Goal: Complete application form: Complete application form

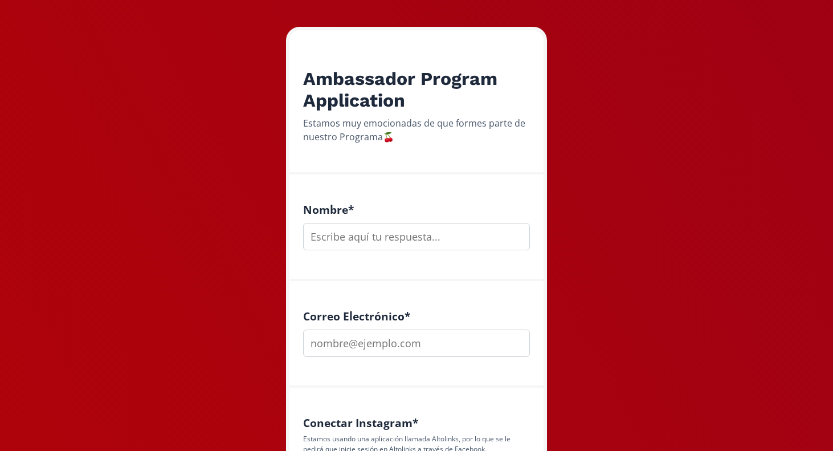
scroll to position [264, 0]
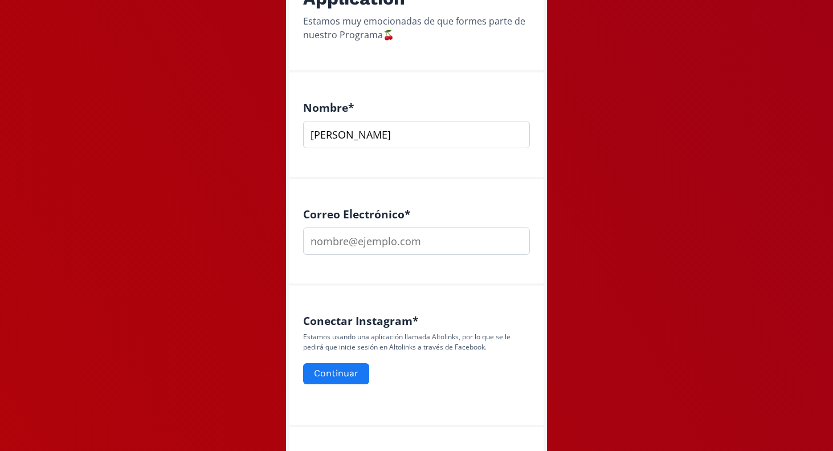
type input "[PERSON_NAME]"
click at [349, 370] on button "Continuar" at bounding box center [337, 373] width 70 height 25
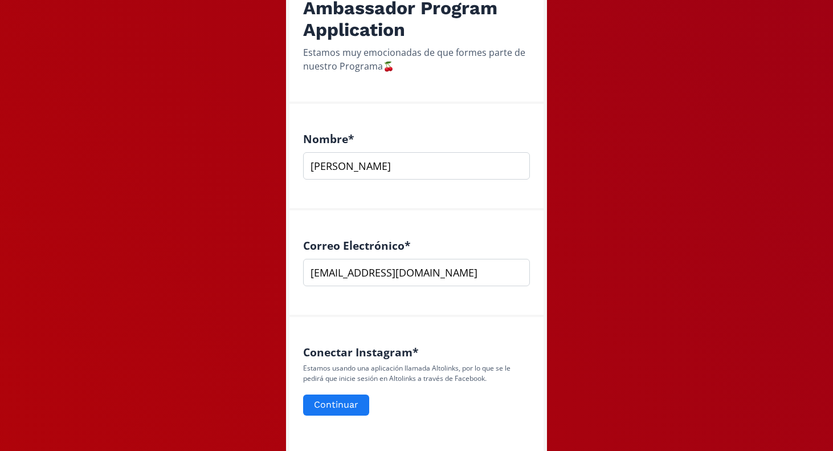
scroll to position [241, 0]
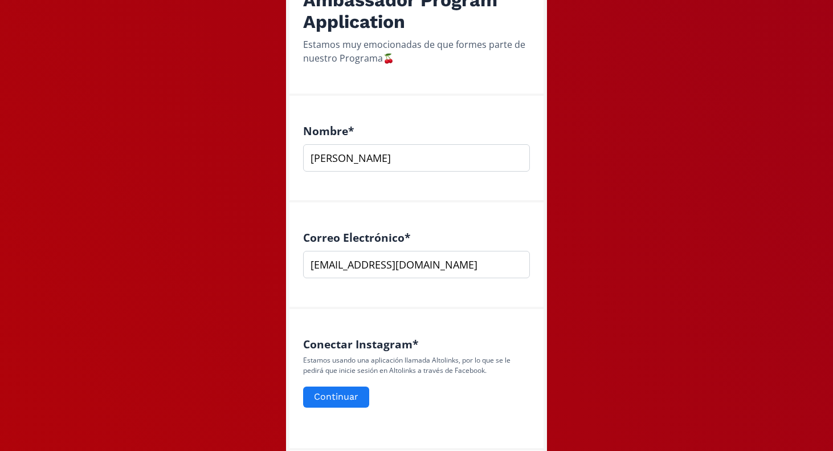
drag, startPoint x: 420, startPoint y: 259, endPoint x: 253, endPoint y: 247, distance: 167.4
type input "[EMAIL_ADDRESS][DOMAIN_NAME]"
click at [340, 393] on button "Continuar" at bounding box center [337, 397] width 70 height 25
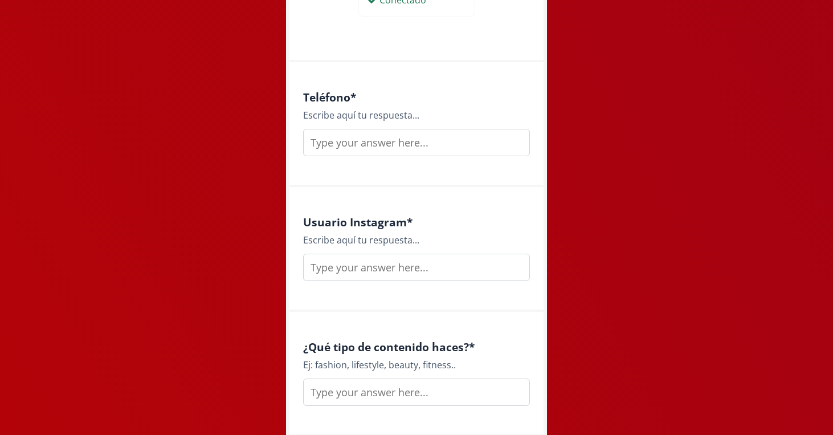
scroll to position [679, 0]
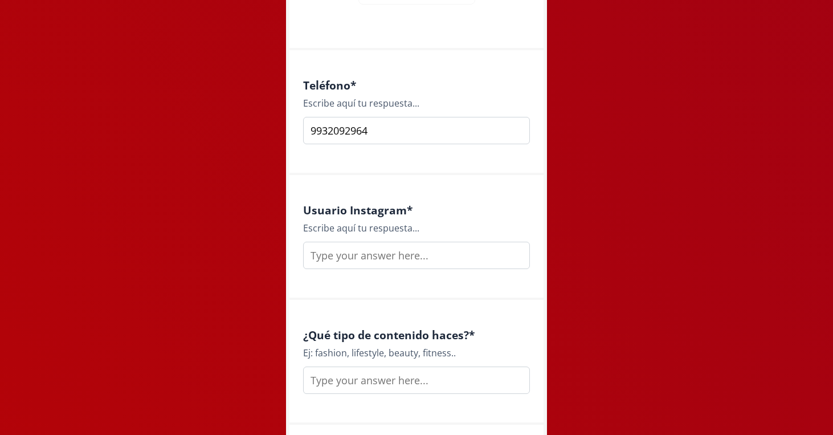
type input "9932092964"
click at [358, 264] on input "text" at bounding box center [416, 255] width 227 height 27
type input "p"
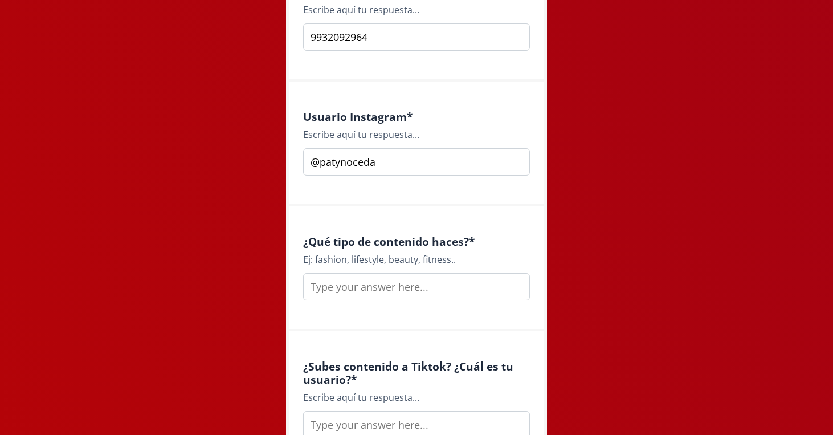
scroll to position [779, 0]
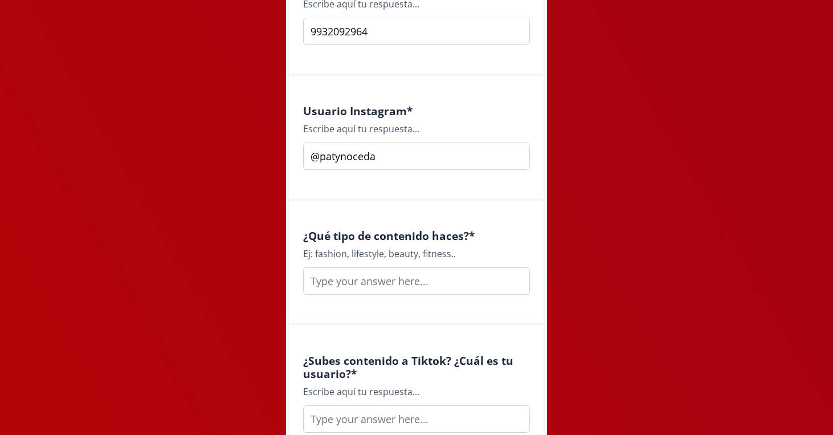
type input "@patynoceda"
click at [362, 282] on input "text" at bounding box center [416, 280] width 227 height 27
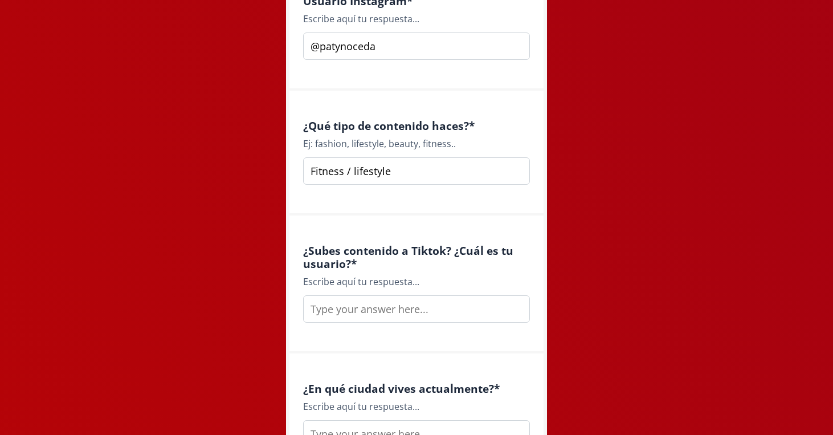
scroll to position [1052, 0]
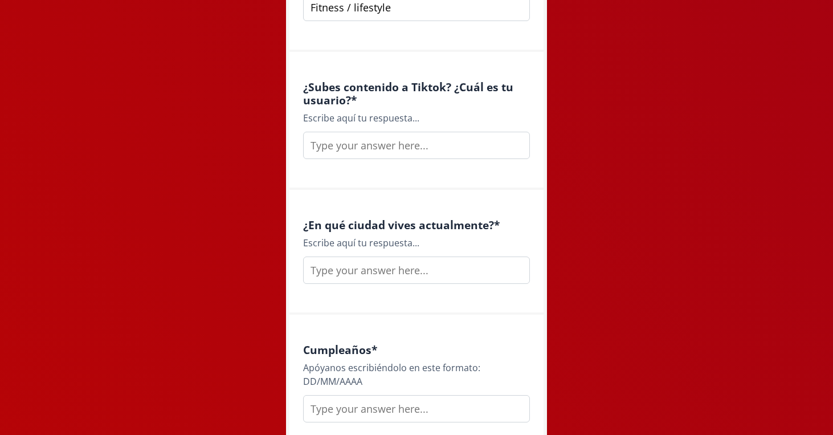
type input "Fitness / lifestyle"
click at [364, 148] on input "text" at bounding box center [416, 145] width 227 height 27
type input "@patynoceda"
type input "v"
type input "Villahermosa"
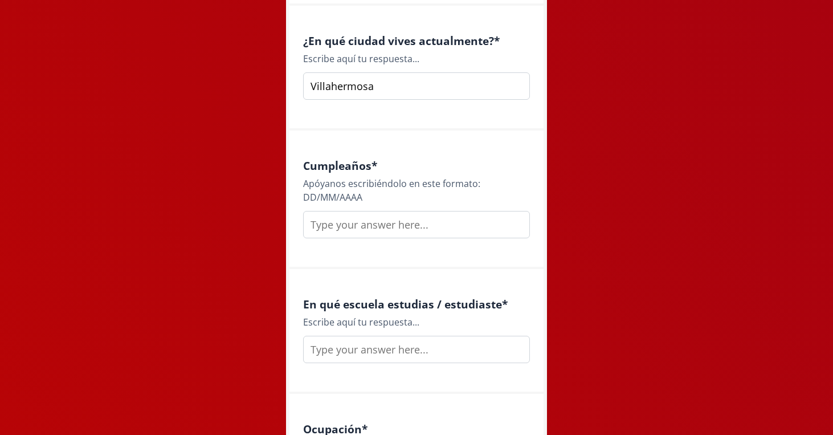
scroll to position [1237, 0]
type input "11/11/1993"
click at [407, 85] on input "Villahermosa" at bounding box center [416, 85] width 227 height 27
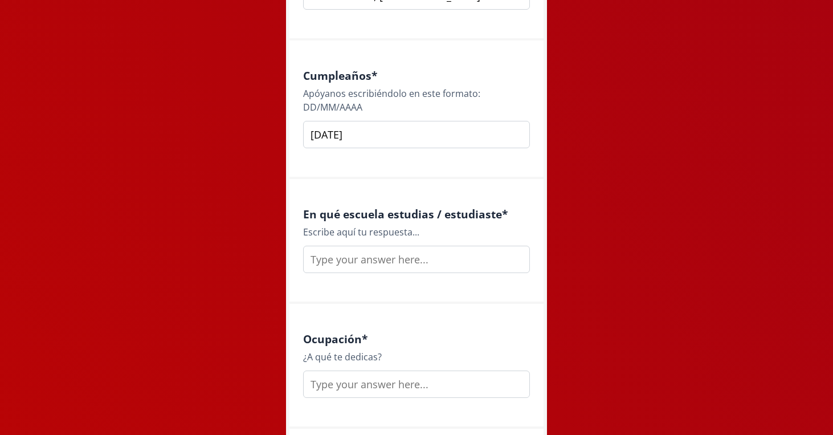
scroll to position [1341, 0]
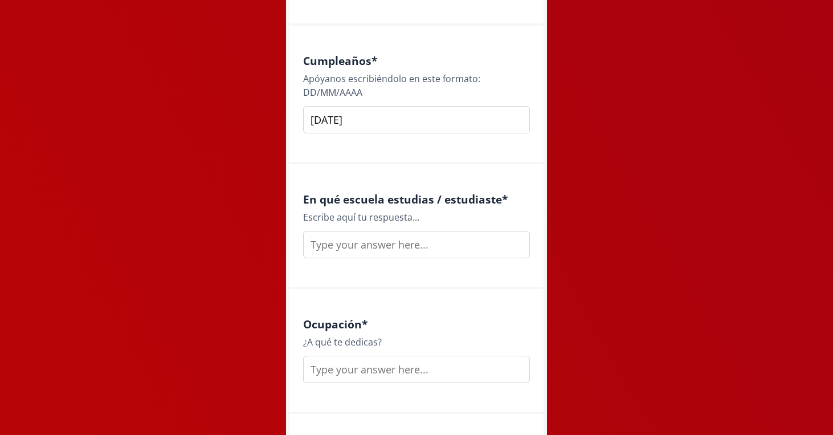
type input "Villahermosa, Tabasco"
click at [393, 246] on input "text" at bounding box center [416, 244] width 227 height 27
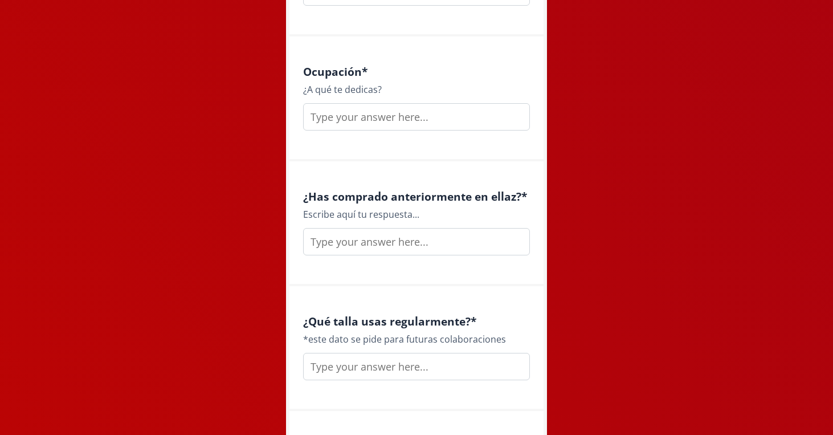
scroll to position [1598, 0]
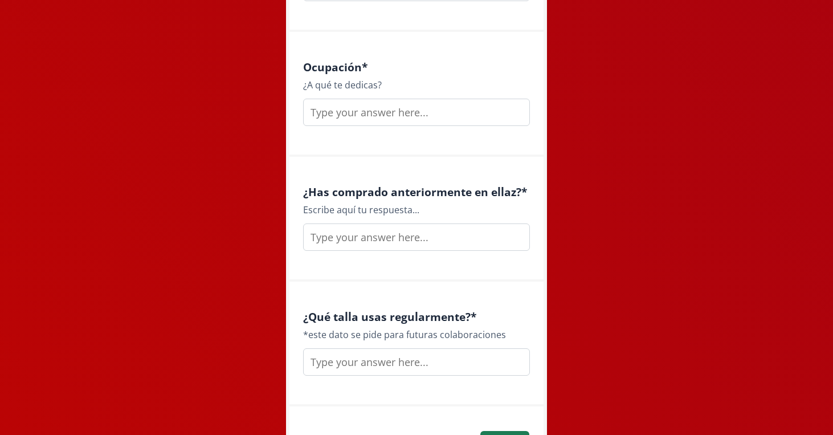
type input "UAG"
click at [356, 107] on input "text" at bounding box center [416, 112] width 227 height 27
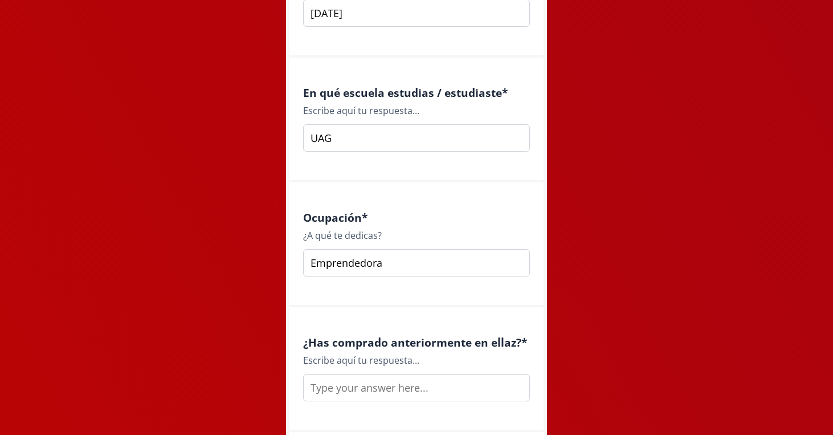
scroll to position [1436, 0]
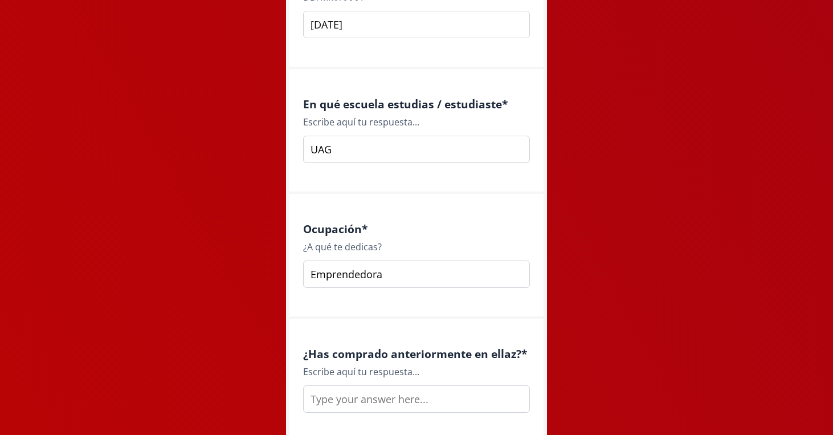
type input "Emprendedora"
click at [348, 146] on input "UAG" at bounding box center [416, 149] width 227 height 27
type input "-"
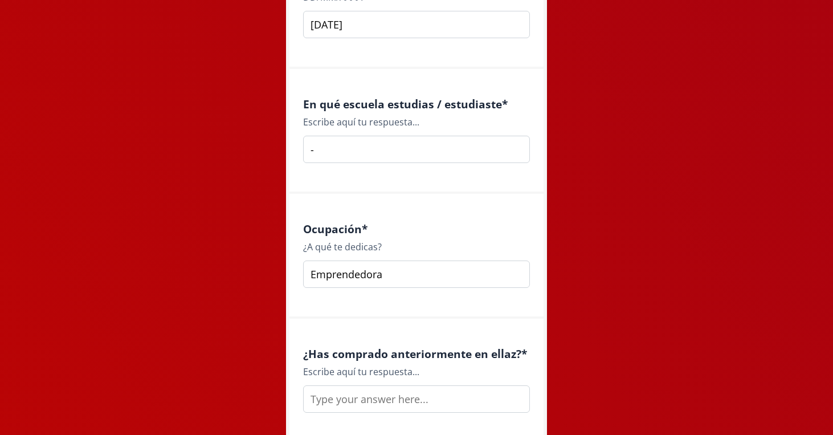
click at [453, 194] on div "Ocupación * ¿A qué te dedicas? Emprendedora" at bounding box center [417, 256] width 254 height 125
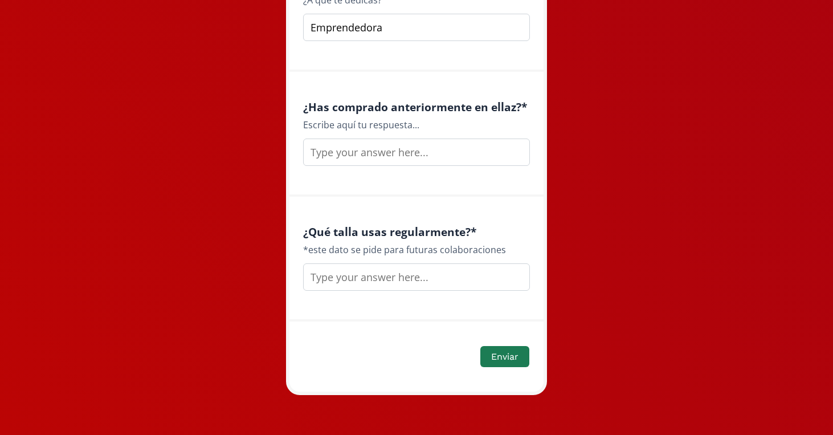
scroll to position [1683, 0]
click at [418, 163] on input "text" at bounding box center [416, 152] width 227 height 27
type input "Si"
click at [402, 282] on input "text" at bounding box center [416, 277] width 227 height 27
type input "S"
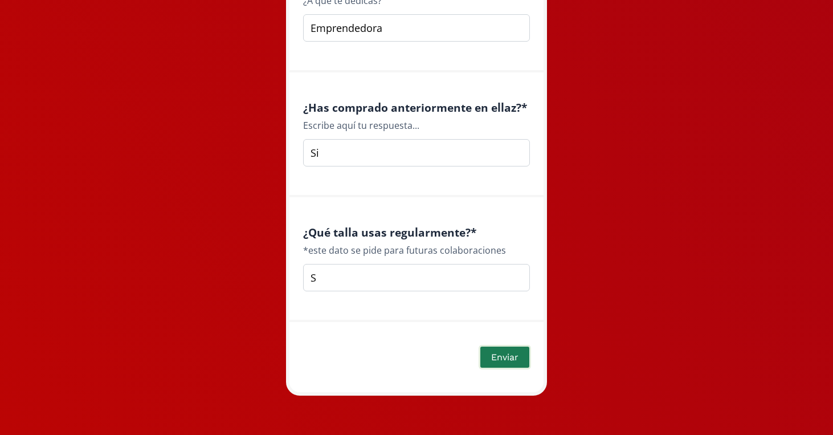
click at [506, 354] on button "Enviar" at bounding box center [505, 357] width 52 height 25
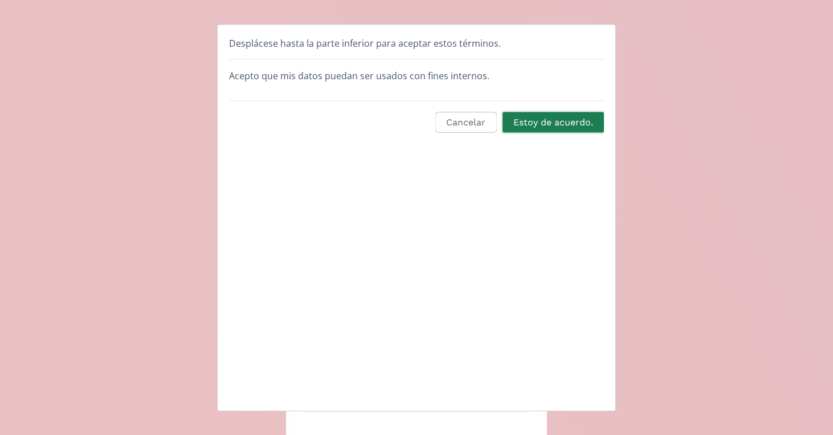
click at [537, 123] on button "Estoy de acuerdo." at bounding box center [553, 122] width 105 height 25
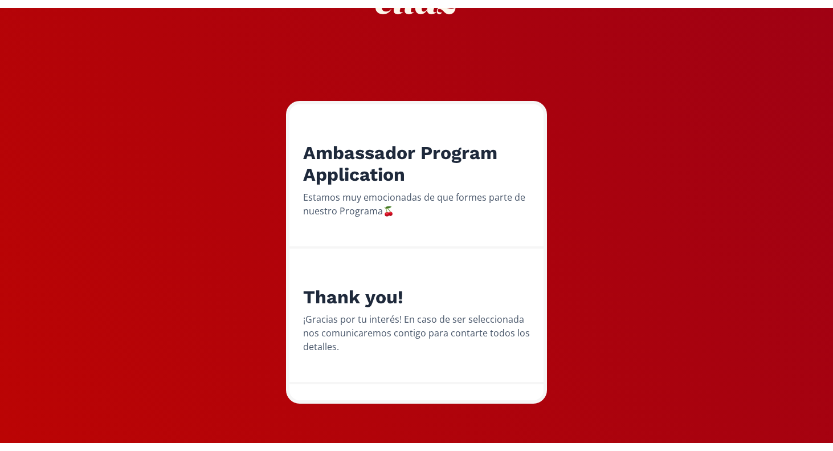
scroll to position [80, 0]
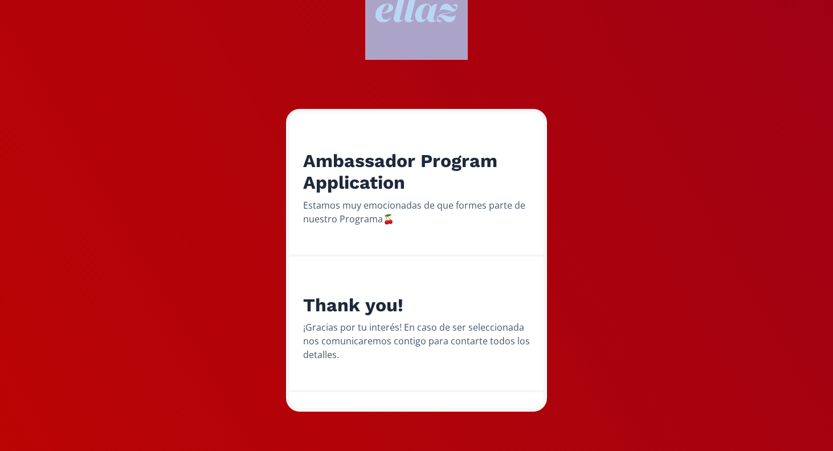
click at [148, 9] on div "Ambassador Program Application Estamos muy emocionadas de que formes parte de n…" at bounding box center [416, 186] width 850 height 532
